Goal: Task Accomplishment & Management: Manage account settings

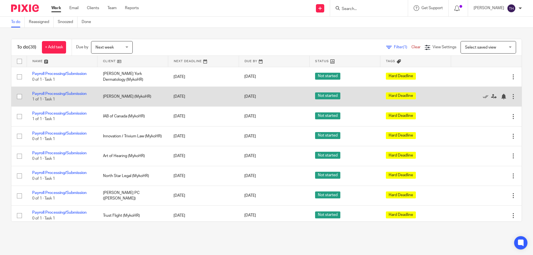
click at [19, 95] on input "checkbox" at bounding box center [19, 96] width 11 height 11
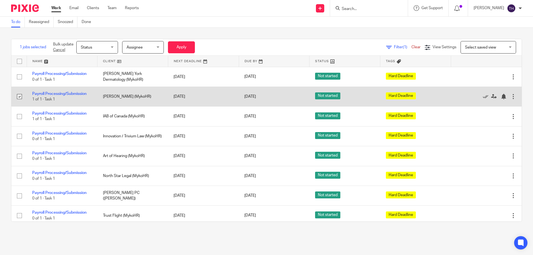
click at [19, 95] on input "checkbox" at bounding box center [19, 96] width 11 height 11
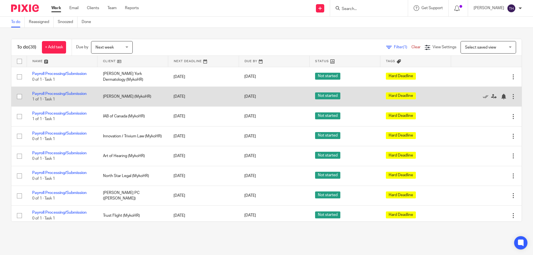
click at [19, 95] on input "checkbox" at bounding box center [19, 96] width 11 height 11
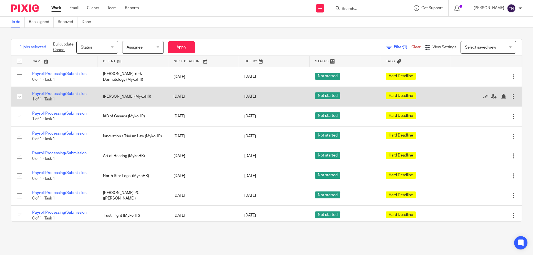
click at [20, 95] on input "checkbox" at bounding box center [19, 96] width 11 height 11
checkbox input "false"
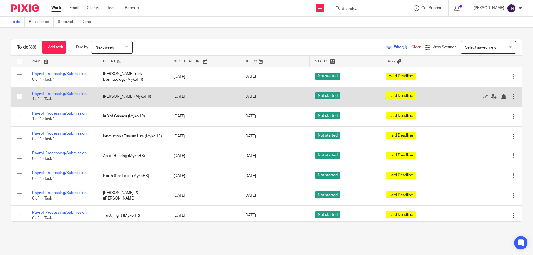
click at [510, 98] on div at bounding box center [513, 97] width 6 height 6
click at [482, 96] on icon at bounding box center [485, 97] width 6 height 6
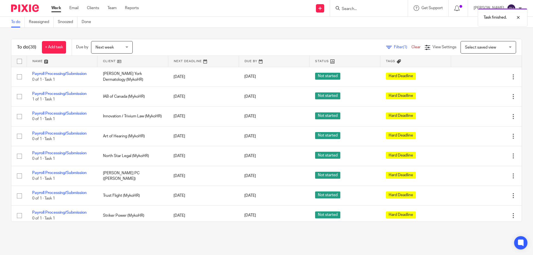
click at [482, 96] on icon at bounding box center [485, 97] width 6 height 6
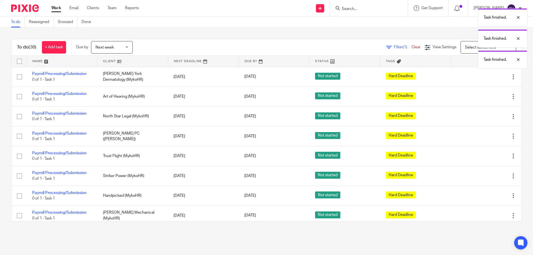
click at [482, 96] on icon at bounding box center [485, 97] width 6 height 6
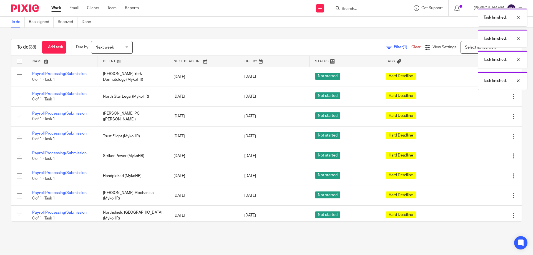
click at [482, 96] on icon at bounding box center [485, 97] width 6 height 6
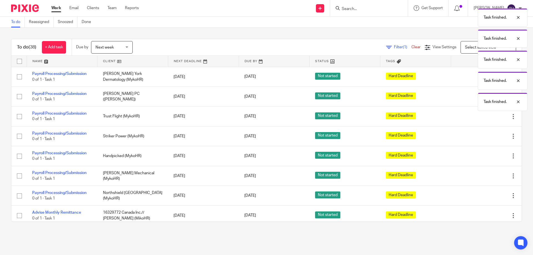
click at [468, 96] on div "Task finished. Task finished. Task finished. Task finished. Task finished." at bounding box center [396, 58] width 261 height 105
click at [517, 18] on div at bounding box center [513, 17] width 15 height 7
click at [518, 19] on div at bounding box center [513, 17] width 15 height 7
click at [518, 17] on div at bounding box center [513, 17] width 15 height 7
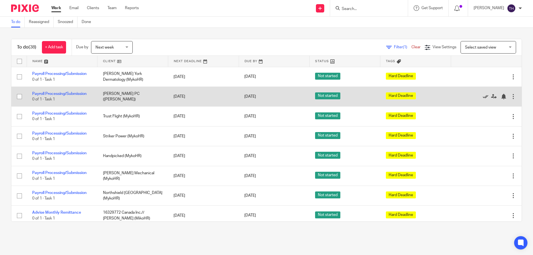
click at [482, 97] on icon at bounding box center [485, 97] width 6 height 6
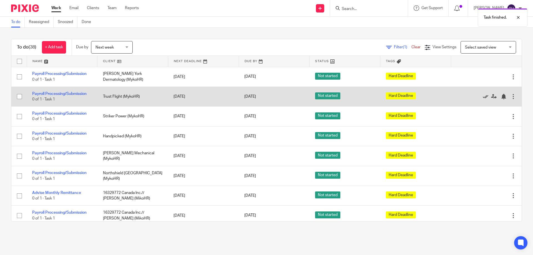
click at [482, 94] on icon at bounding box center [485, 97] width 6 height 6
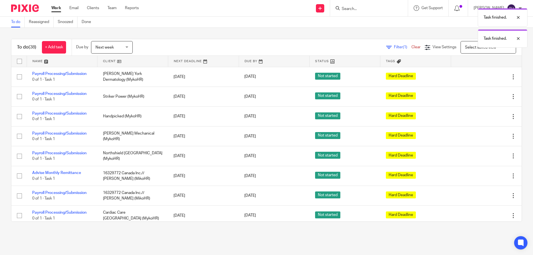
click at [482, 94] on icon at bounding box center [485, 97] width 6 height 6
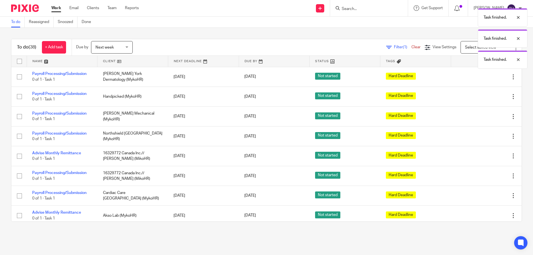
click at [482, 94] on icon at bounding box center [485, 97] width 6 height 6
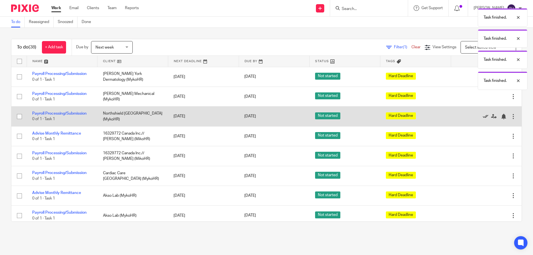
click at [482, 115] on icon at bounding box center [485, 117] width 6 height 6
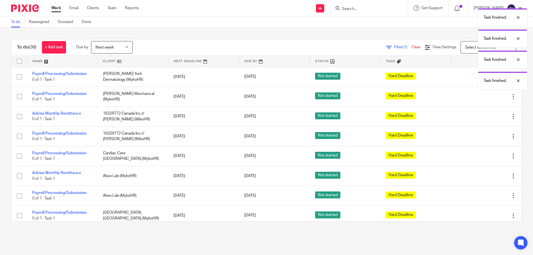
click at [482, 115] on icon at bounding box center [485, 117] width 6 height 6
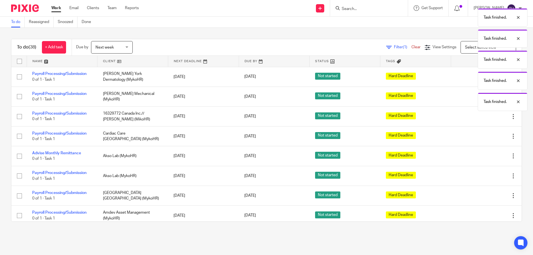
click at [482, 115] on icon at bounding box center [485, 117] width 6 height 6
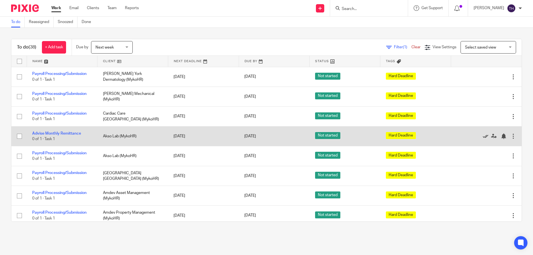
click at [482, 137] on icon at bounding box center [485, 136] width 6 height 6
click at [482, 136] on icon at bounding box center [485, 136] width 6 height 6
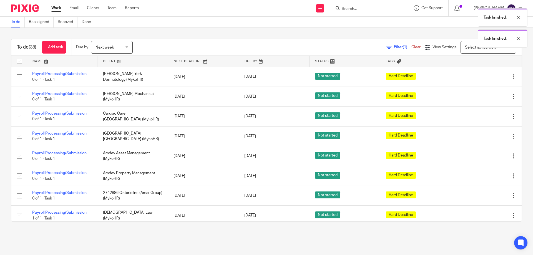
click at [482, 136] on icon at bounding box center [485, 136] width 6 height 6
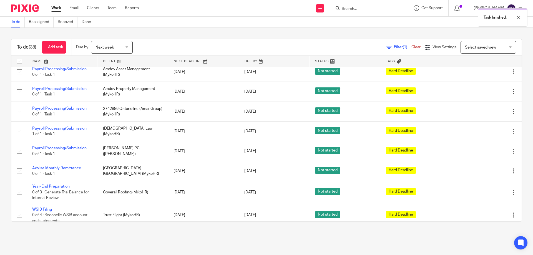
scroll to position [64, 0]
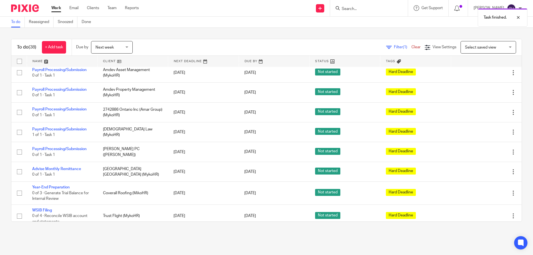
click at [121, 57] on link at bounding box center [132, 61] width 70 height 11
click at [123, 53] on div "Next week Next week" at bounding box center [112, 47] width 42 height 12
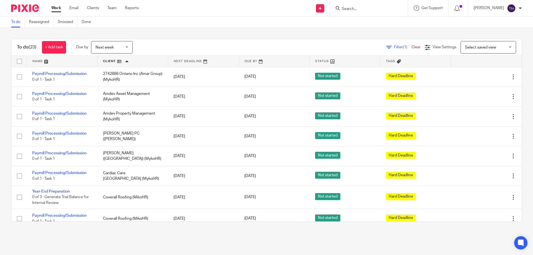
click at [113, 47] on span "Next week" at bounding box center [104, 47] width 18 height 4
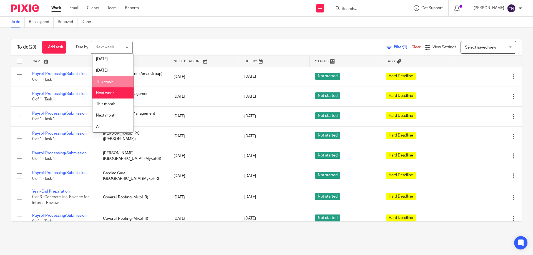
click at [113, 79] on li "This week" at bounding box center [112, 81] width 41 height 11
